Goal: Task Accomplishment & Management: Use online tool/utility

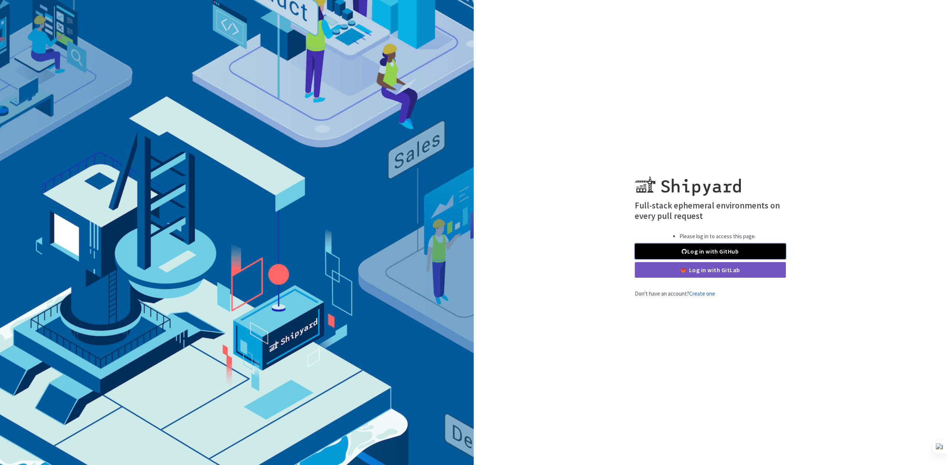
click at [678, 257] on link "Log in with GitHub" at bounding box center [710, 251] width 151 height 16
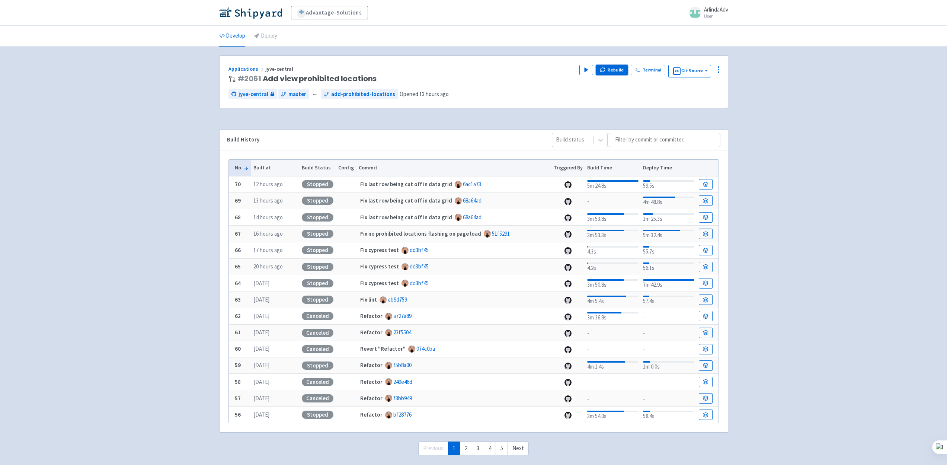
click at [607, 74] on button "Rebuild" at bounding box center [612, 70] width 32 height 10
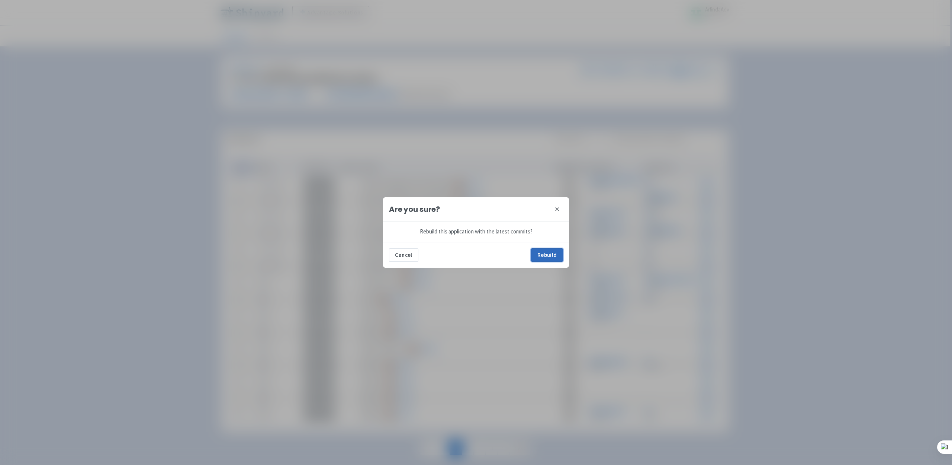
click at [548, 256] on button "Rebuild" at bounding box center [547, 254] width 32 height 13
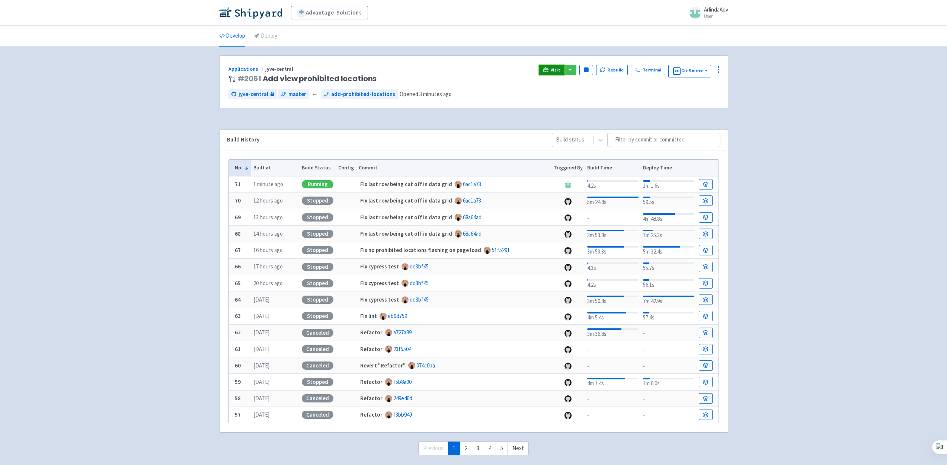
click at [556, 72] on span "Visit" at bounding box center [556, 70] width 10 height 6
